Goal: Information Seeking & Learning: Check status

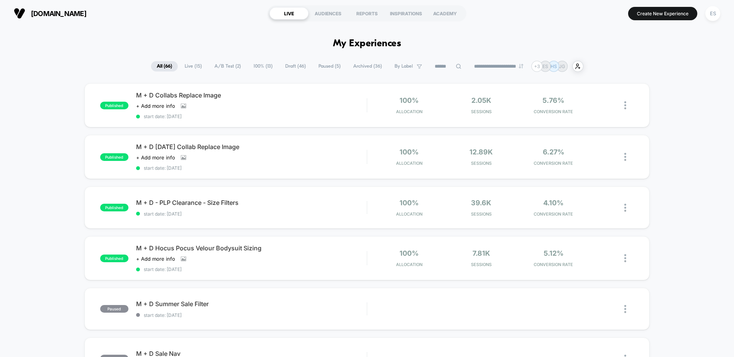
click at [185, 68] on span "Live ( 15 )" at bounding box center [193, 66] width 29 height 10
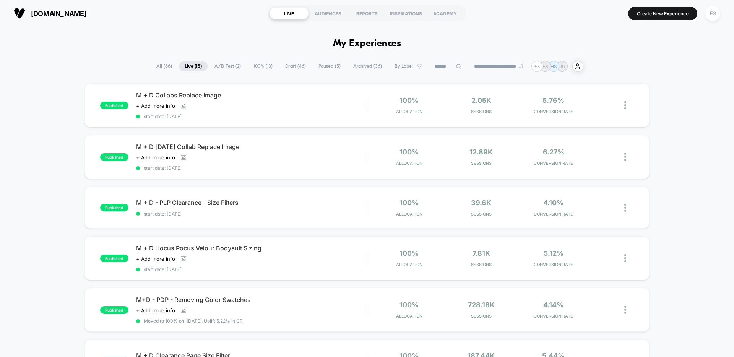
click at [252, 64] on span "100% ( 13 )" at bounding box center [263, 66] width 31 height 10
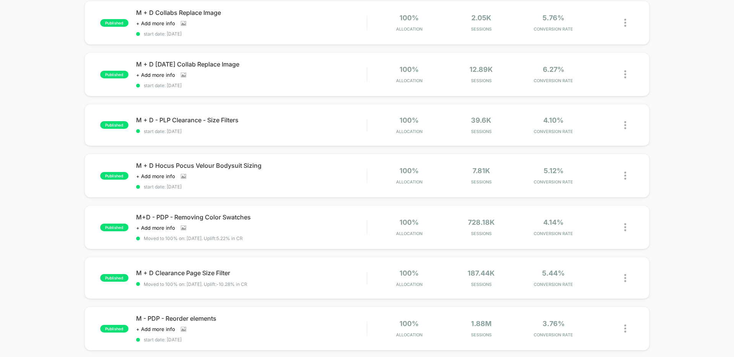
scroll to position [116, 0]
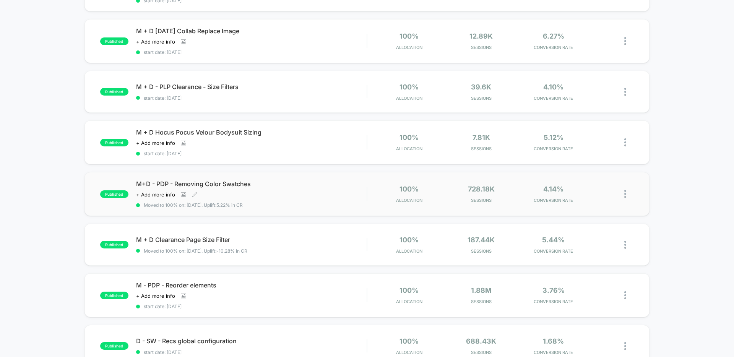
click at [207, 183] on span "M+D - PDP - Removing Color Swatches" at bounding box center [251, 184] width 230 height 8
